Goal: Information Seeking & Learning: Learn about a topic

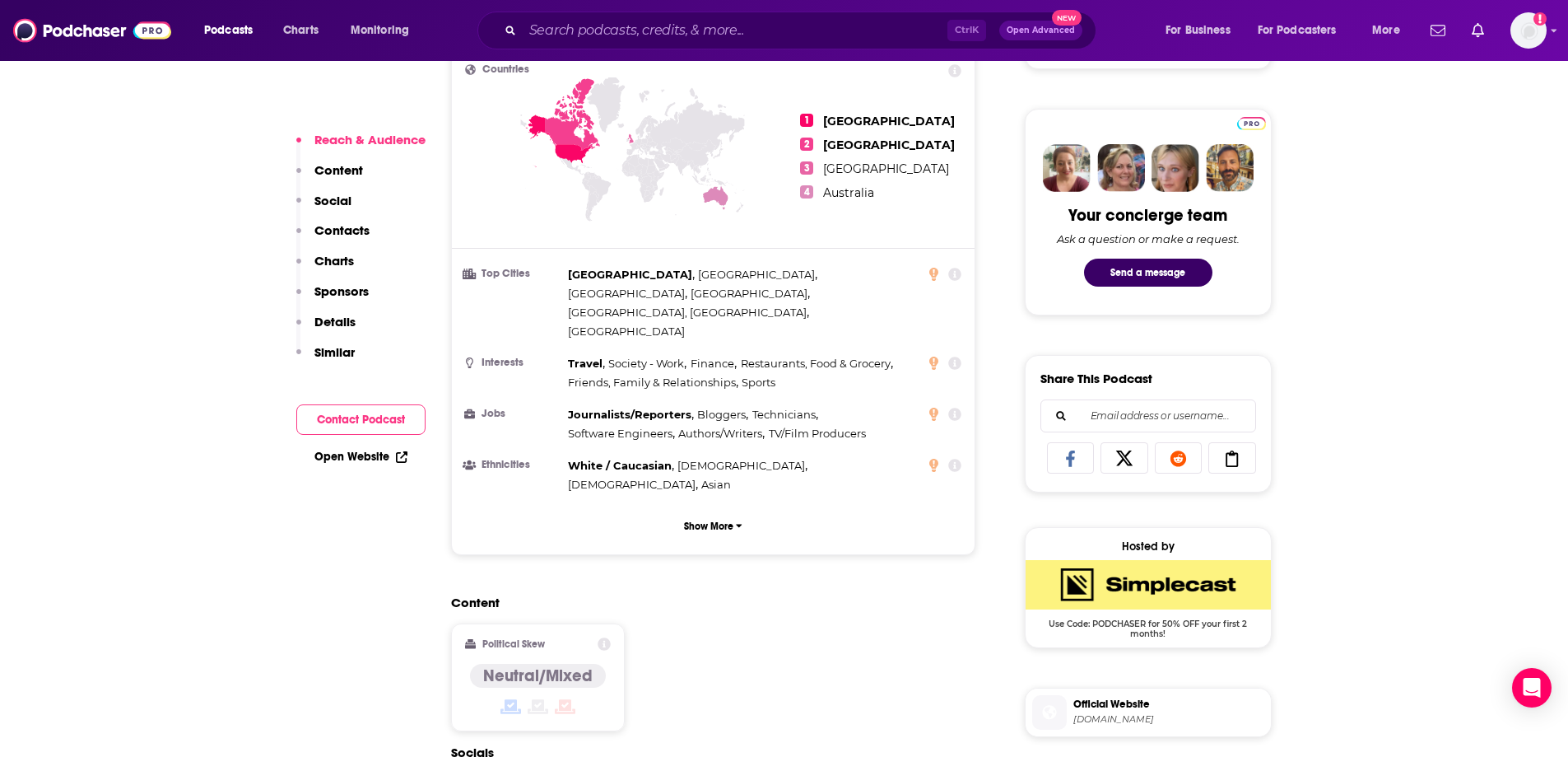
scroll to position [659, 0]
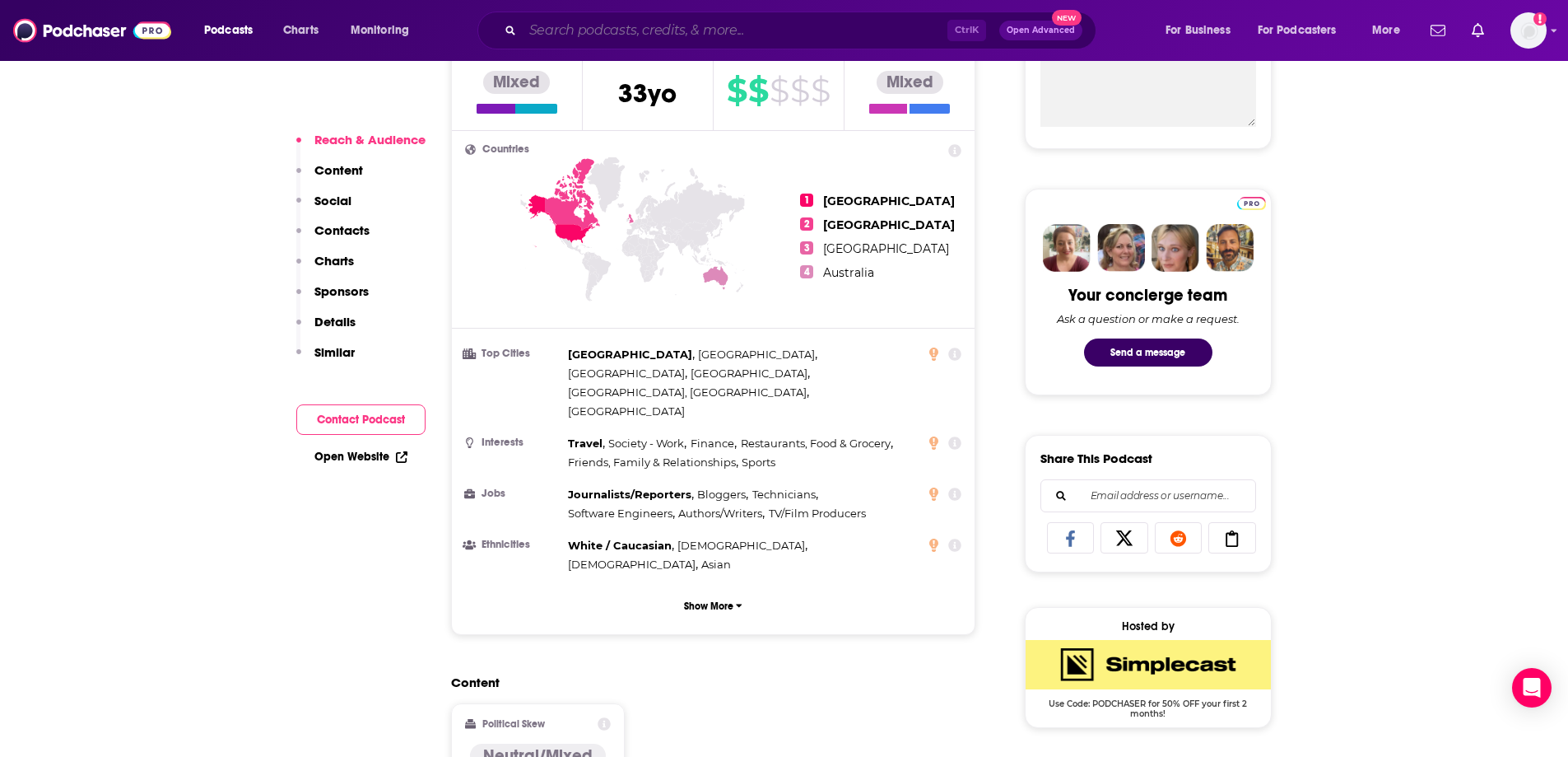
click at [568, 34] on input "Search podcasts, credits, & more..." at bounding box center [735, 30] width 425 height 27
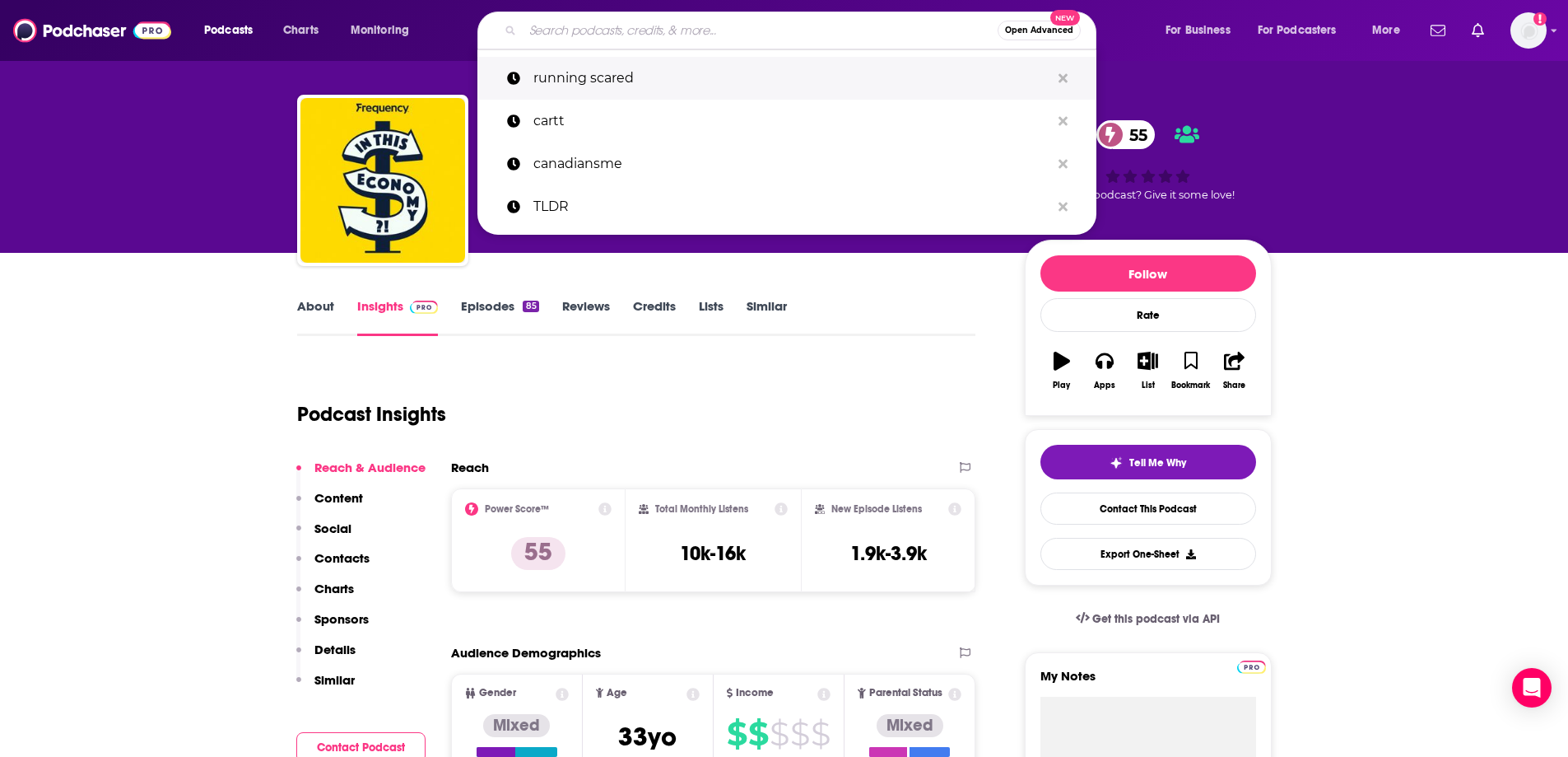
scroll to position [0, 0]
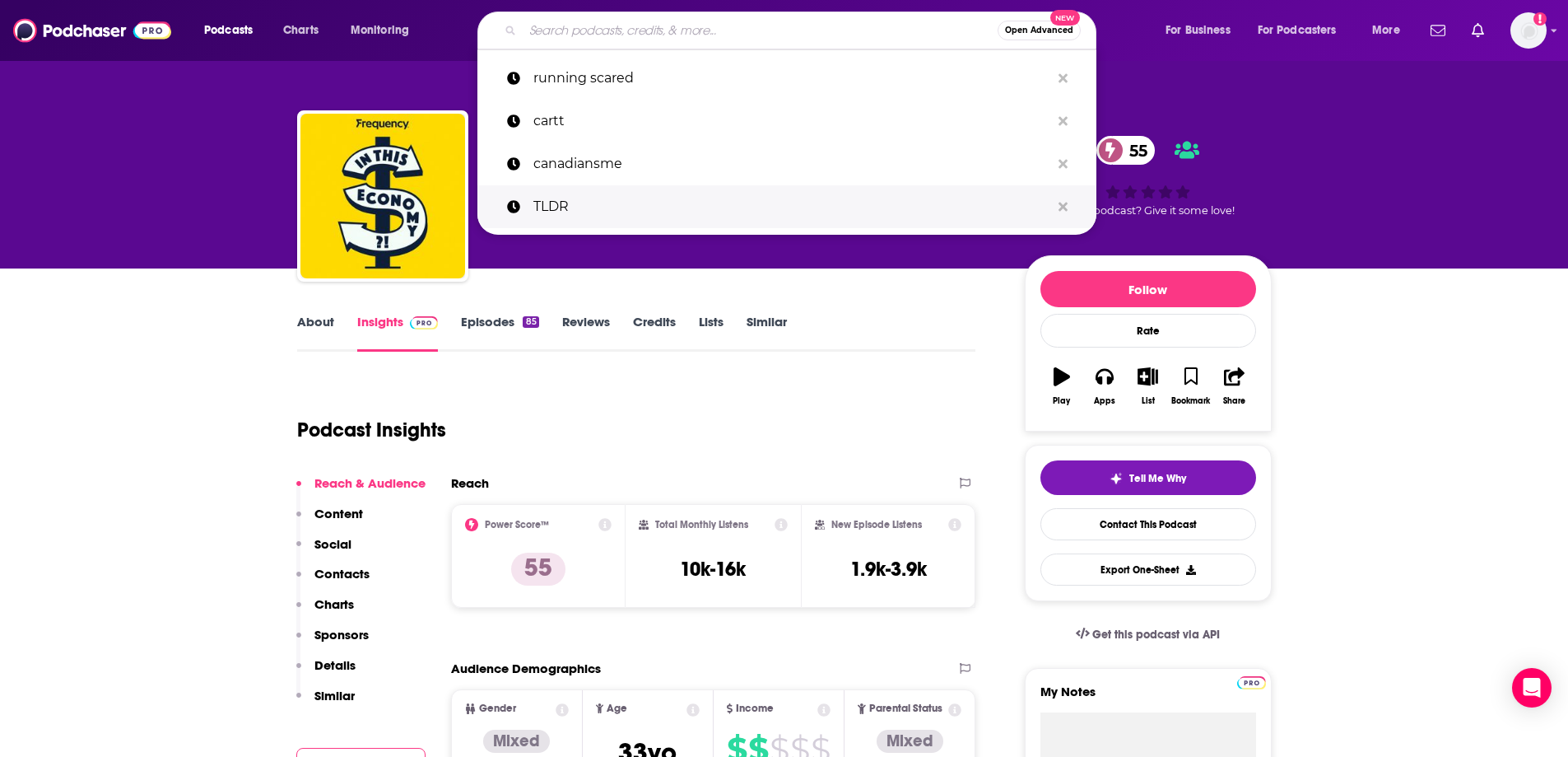
click at [560, 196] on p "TLDR" at bounding box center [792, 207] width 517 height 43
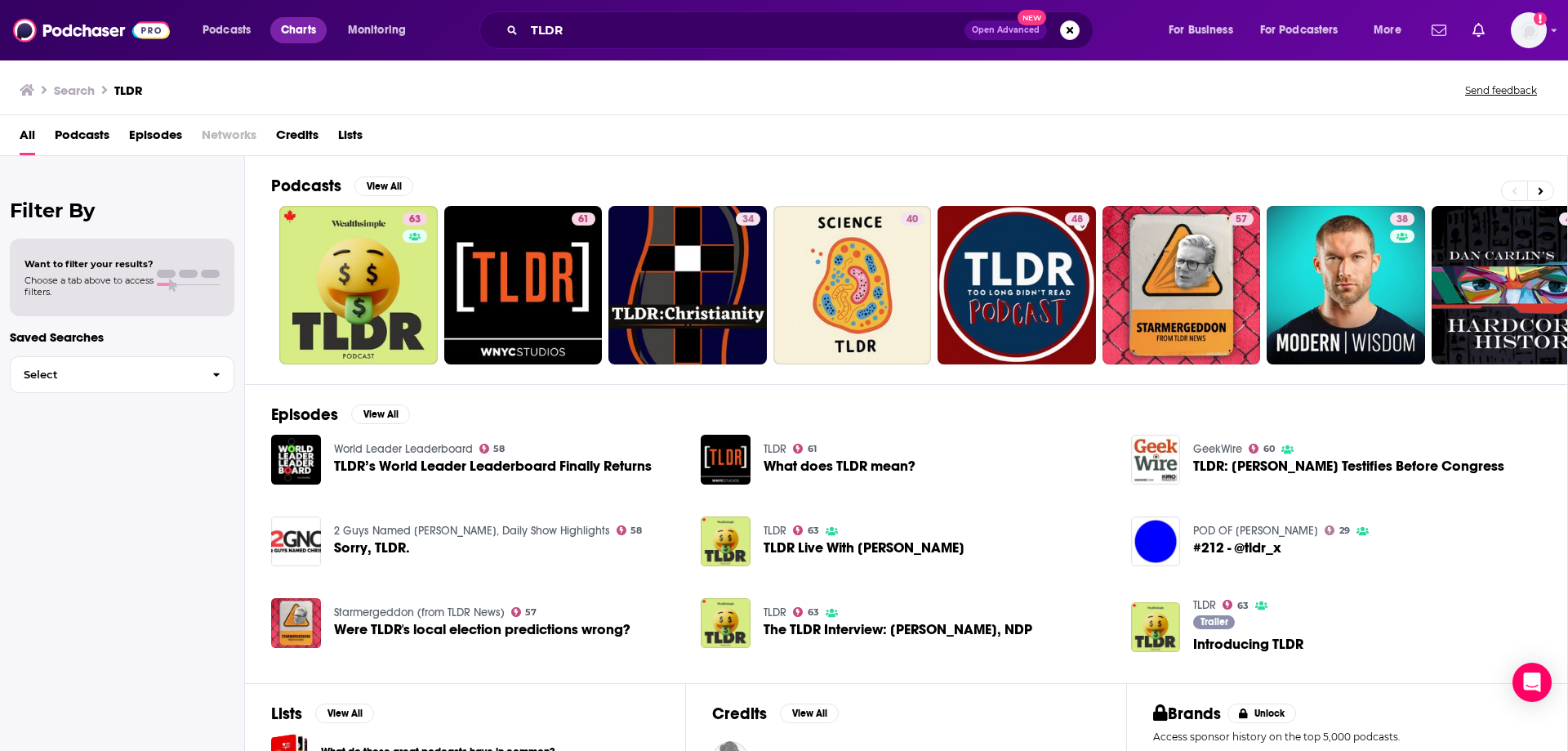
click at [298, 27] on span "Charts" at bounding box center [299, 30] width 35 height 23
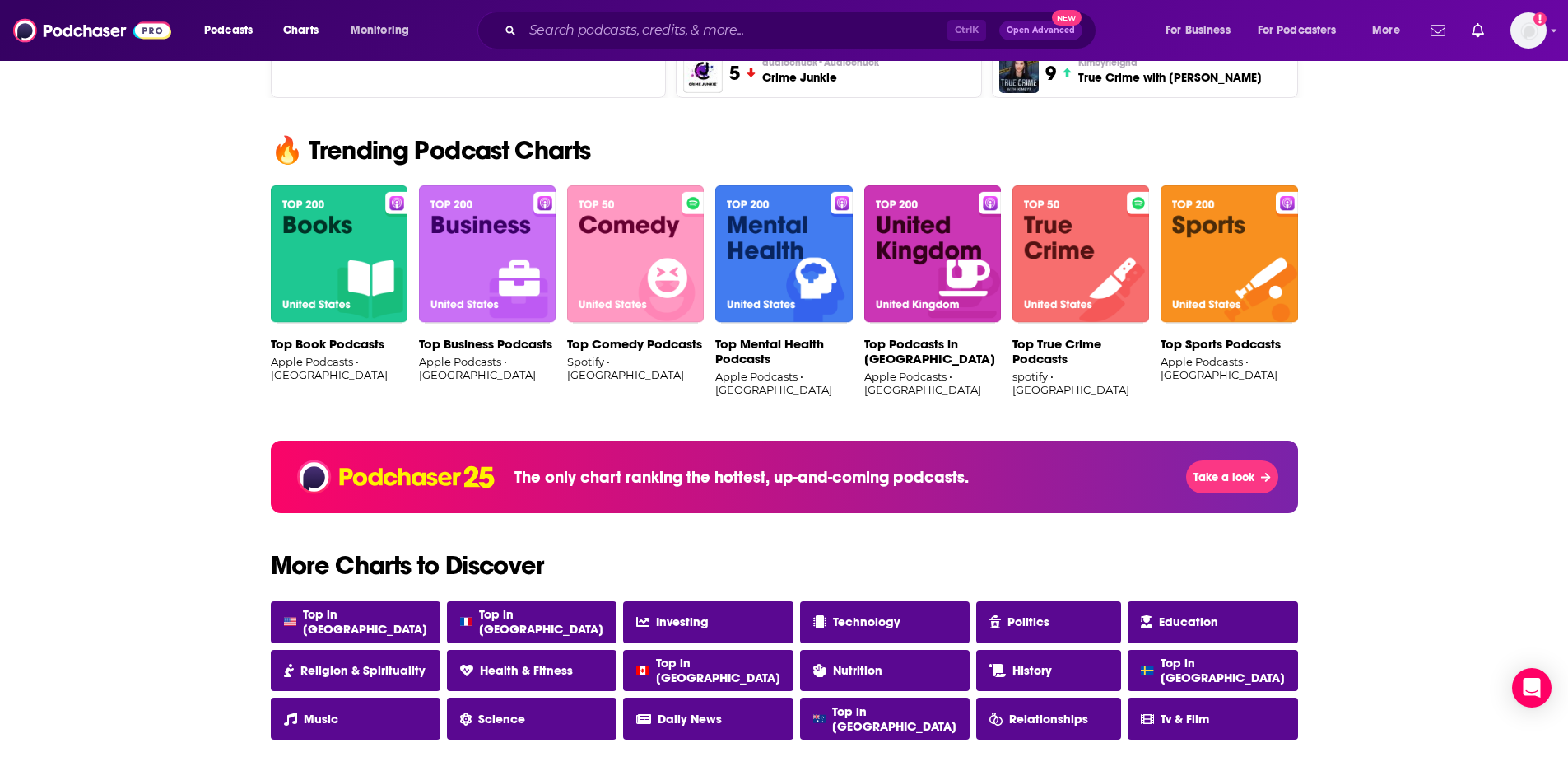
scroll to position [1070, 0]
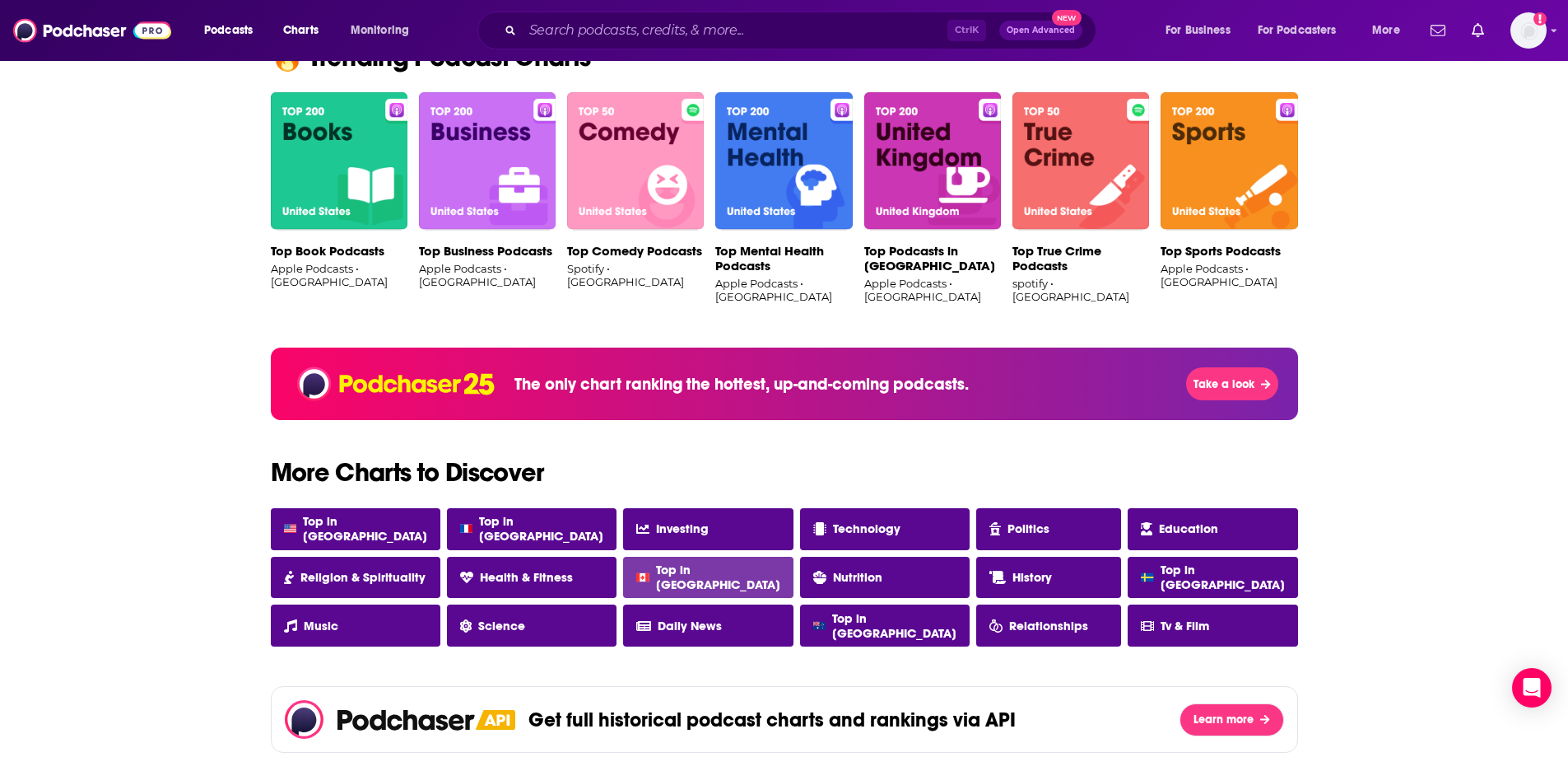
click at [716, 574] on span "Top in [GEOGRAPHIC_DATA]" at bounding box center [719, 577] width 125 height 29
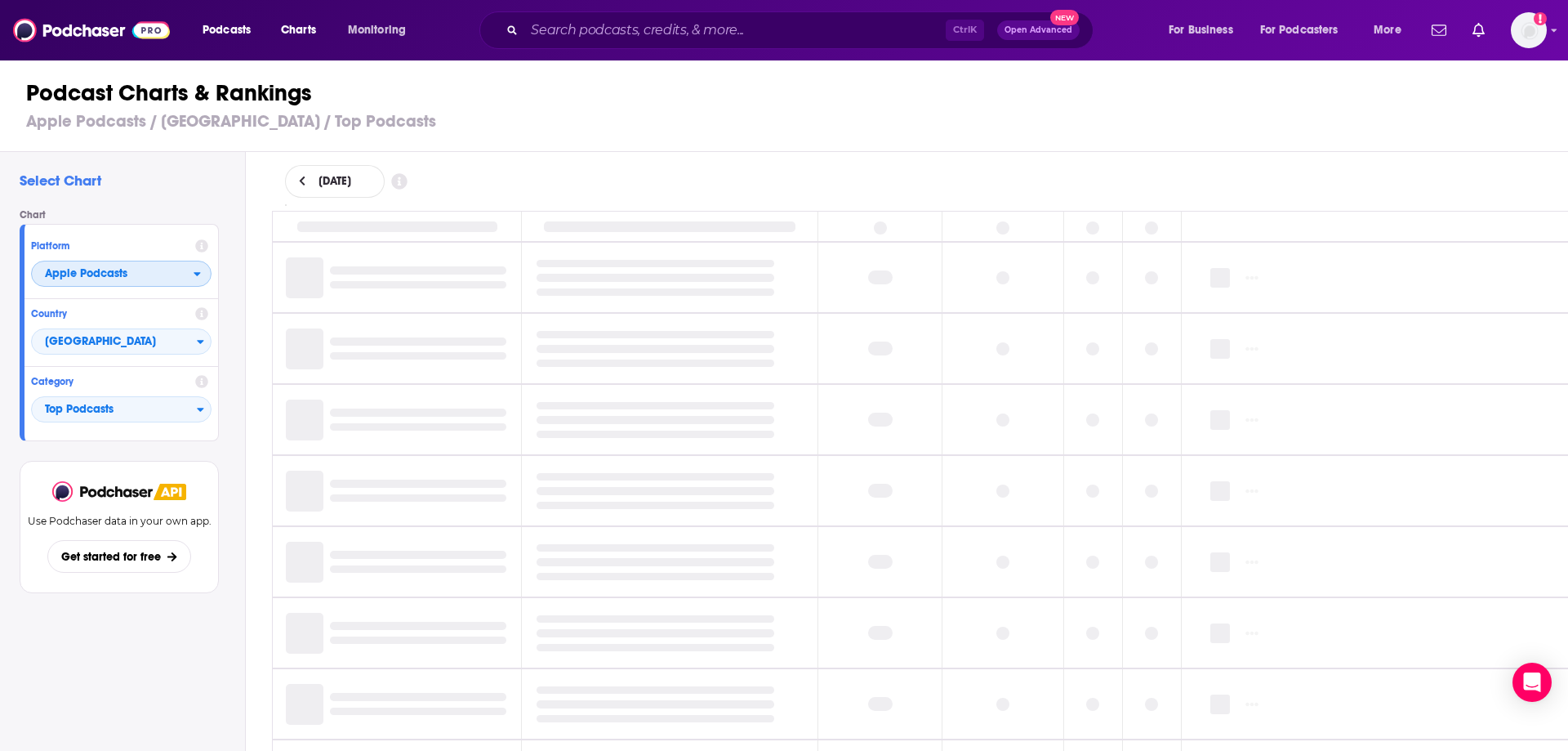
click at [187, 283] on span "Apple Podcasts" at bounding box center [112, 274] width 162 height 27
click at [231, 275] on div "Chart Platform Apple Podcasts Apple Podcasts Spotify Country [GEOGRAPHIC_DATA] …" at bounding box center [125, 325] width 212 height 232
click at [157, 406] on span "Top Podcasts" at bounding box center [114, 409] width 165 height 27
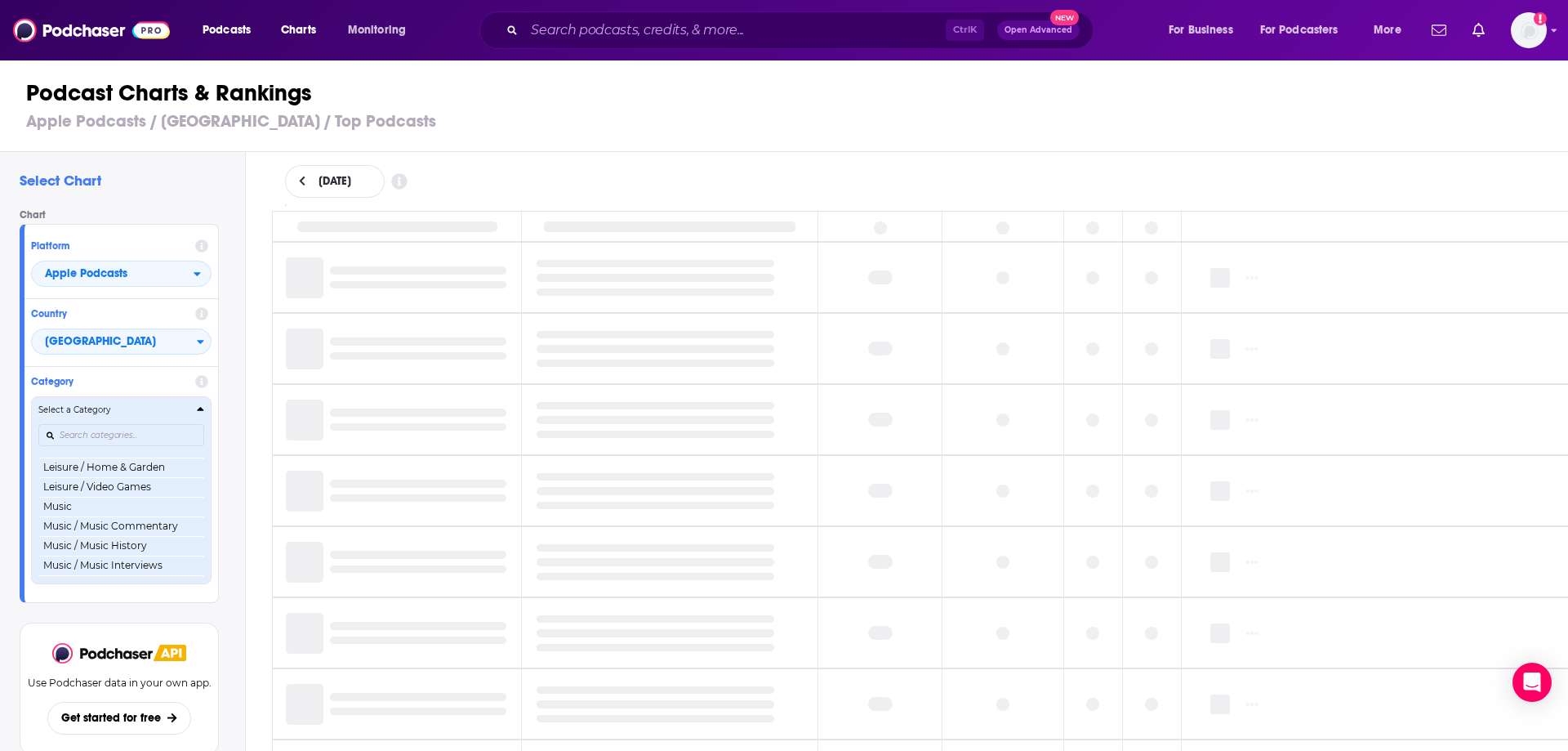
scroll to position [981, 0]
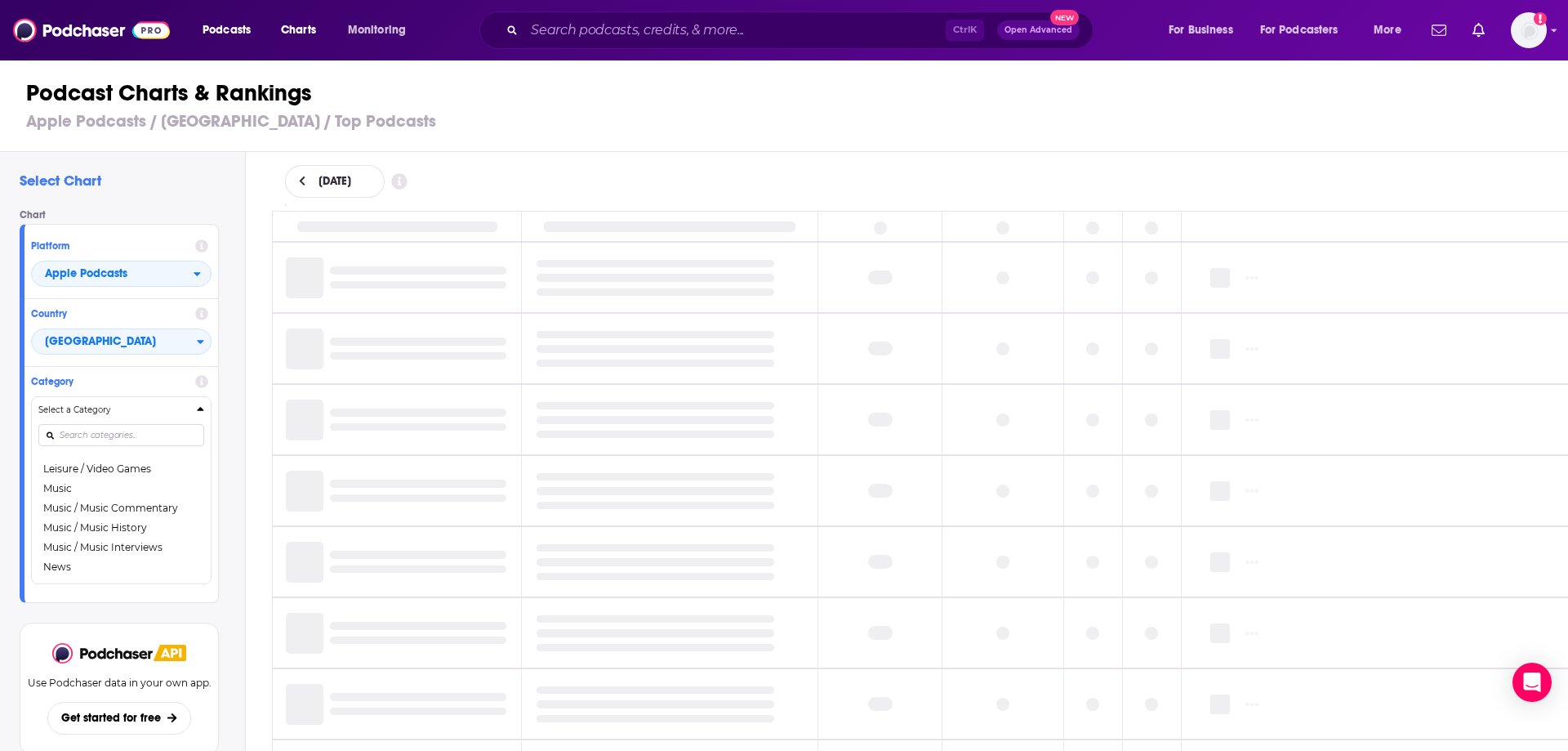
click at [229, 441] on div "Chart Platform Apple Podcasts Country [GEOGRAPHIC_DATA] Category Select a Categ…" at bounding box center [125, 406] width 212 height 393
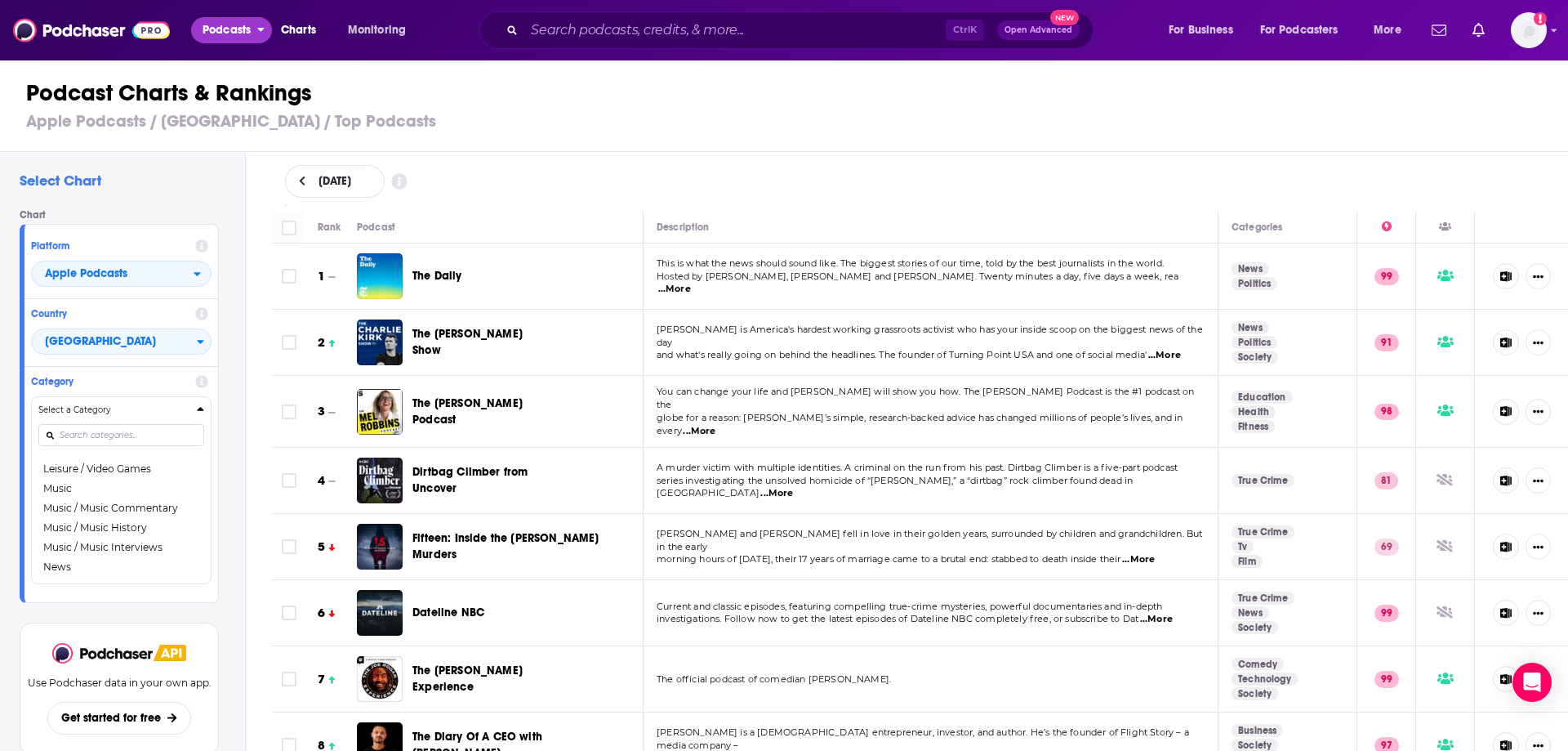
click at [235, 37] on span "Podcasts" at bounding box center [226, 30] width 49 height 23
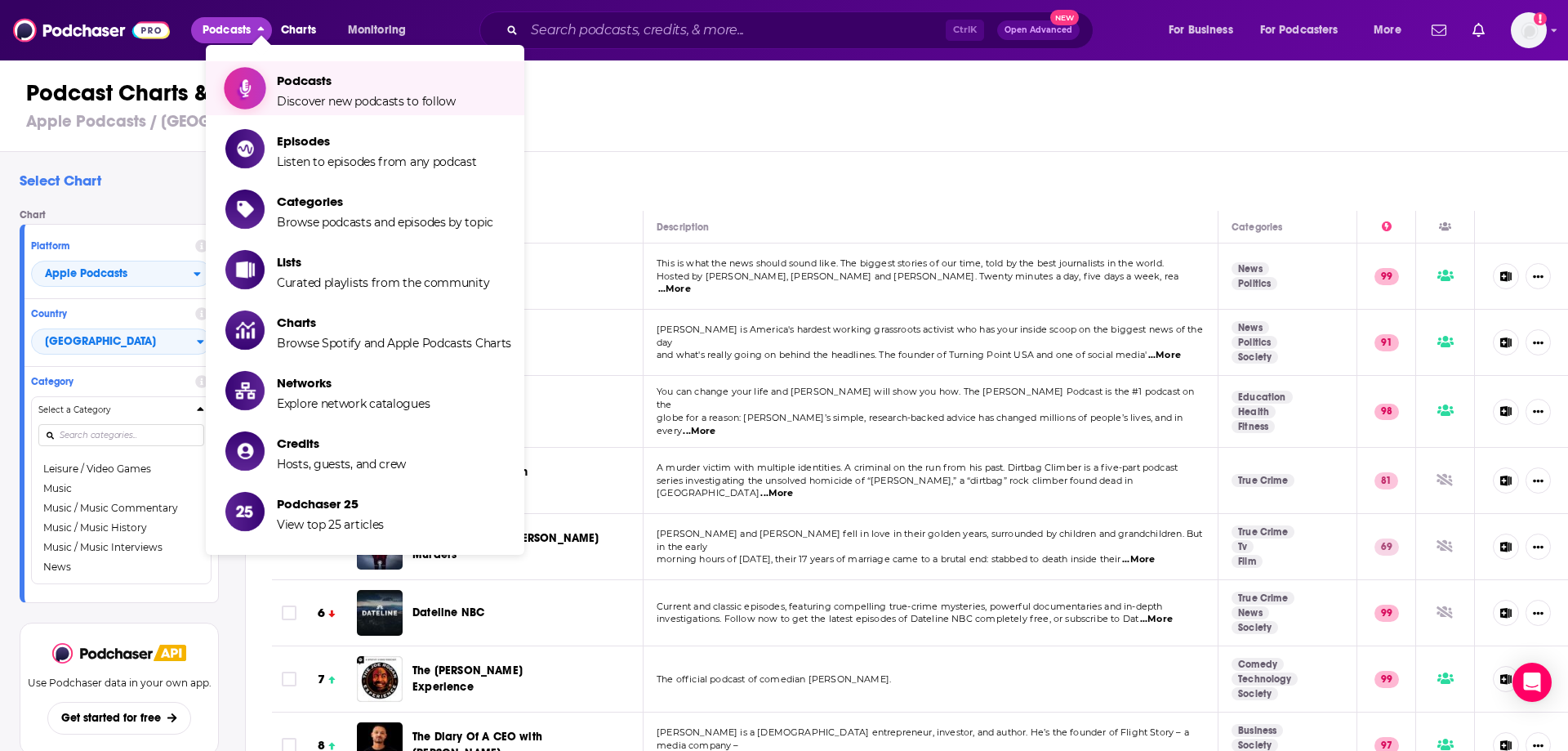
click at [357, 89] on span "Podcasts Discover new podcasts to follow" at bounding box center [366, 88] width 178 height 41
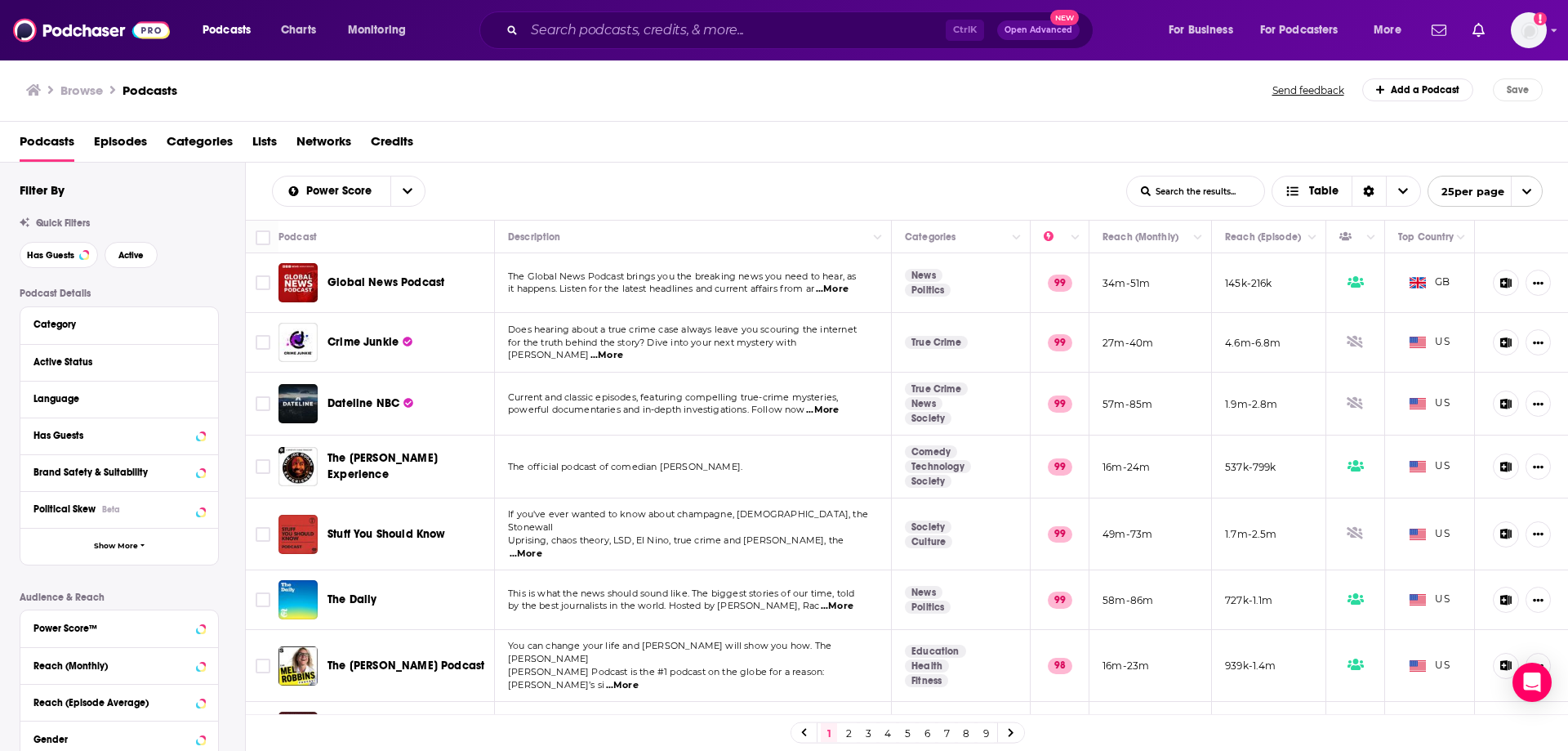
click at [790, 109] on div "Browse Podcasts Send feedback Add a Podcast Save" at bounding box center [784, 90] width 1569 height 63
